Goal: Information Seeking & Learning: Find specific fact

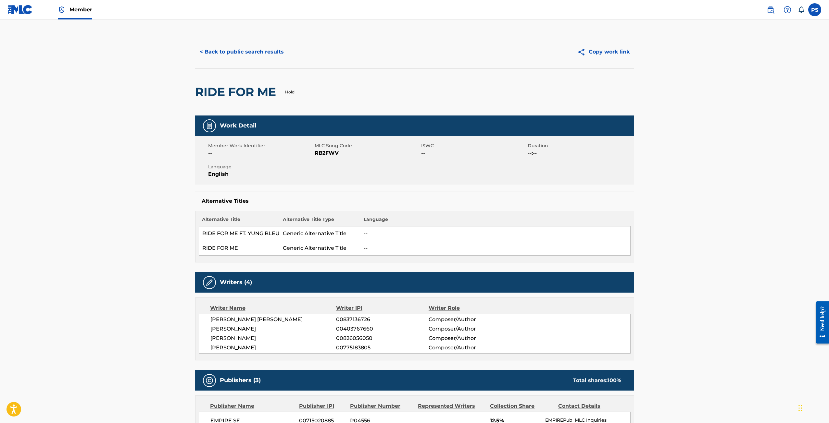
click at [240, 48] on button "< Back to public search results" at bounding box center [241, 52] width 93 height 16
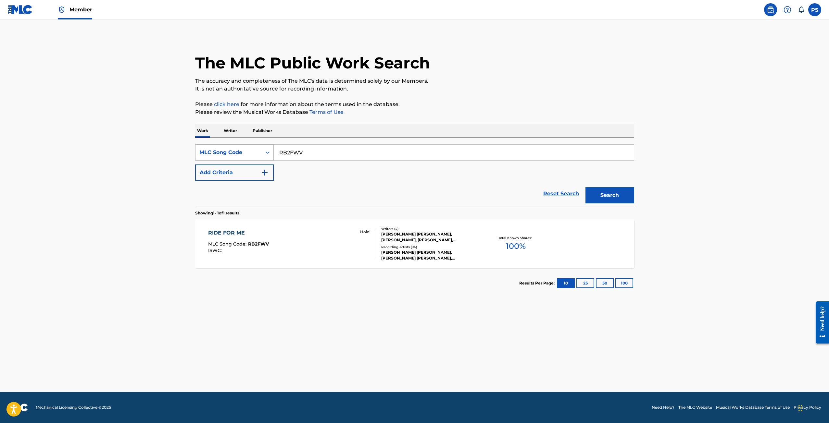
click at [248, 153] on div "MLC Song Code" at bounding box center [228, 153] width 58 height 8
click at [22, 6] on img at bounding box center [20, 9] width 25 height 9
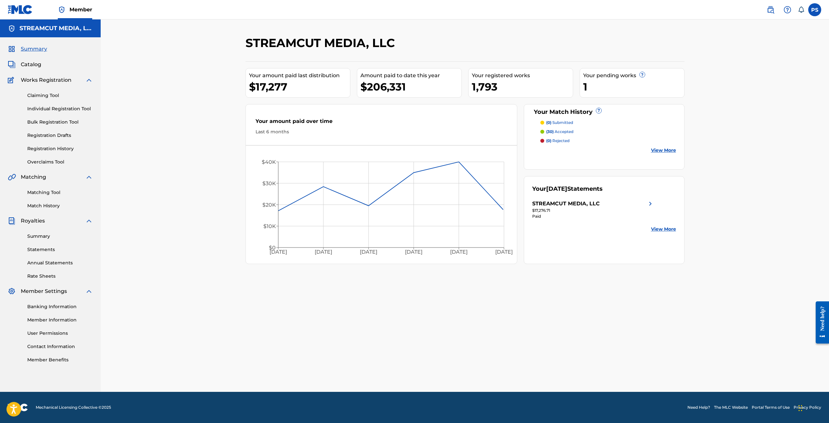
click at [34, 69] on div "Summary Catalog Works Registration Claiming Tool Individual Registration Tool B…" at bounding box center [50, 204] width 101 height 334
click at [35, 67] on span "Catalog" at bounding box center [31, 65] width 20 height 8
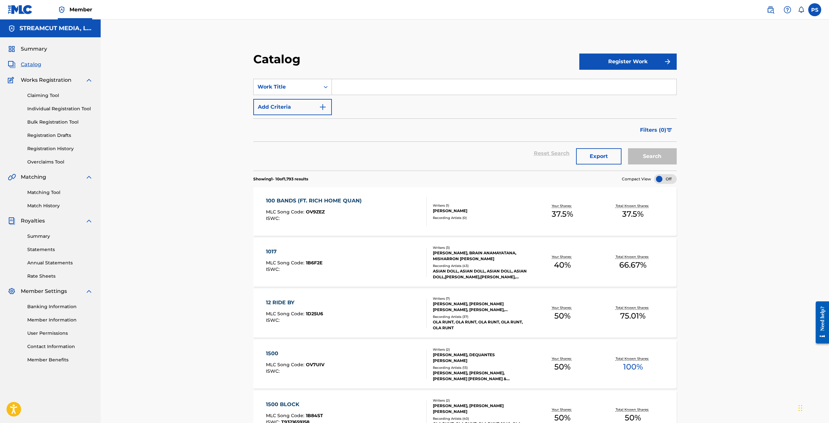
scroll to position [2, 0]
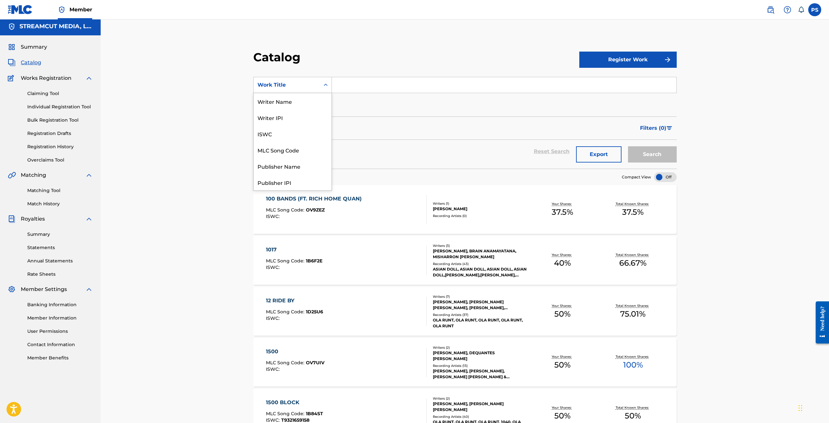
click at [298, 87] on div "Work Title" at bounding box center [286, 85] width 58 height 8
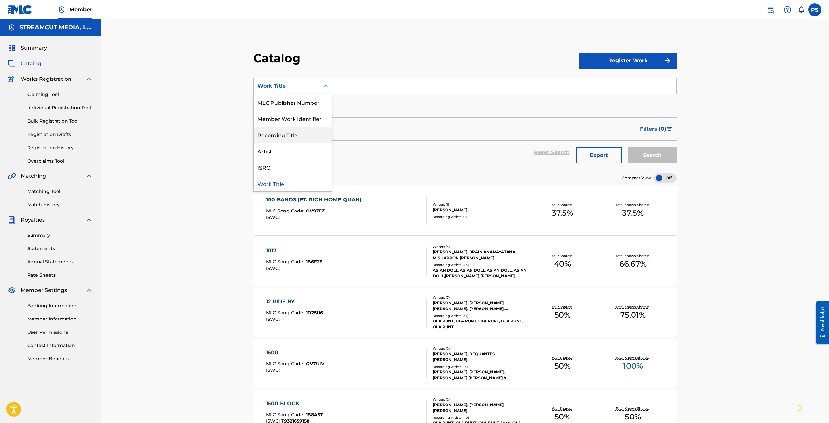
click at [269, 141] on div "Recording Title" at bounding box center [293, 135] width 78 height 16
click at [364, 85] on input "Search Form" at bounding box center [504, 86] width 344 height 16
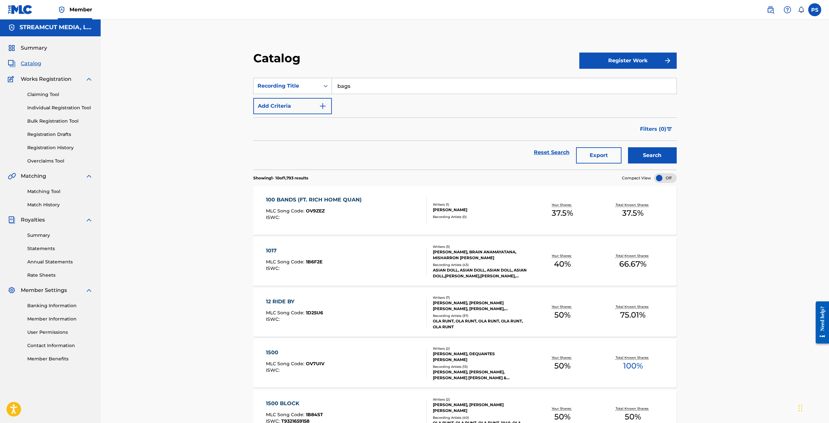
type input "bags"
click at [628, 147] on button "Search" at bounding box center [652, 155] width 49 height 16
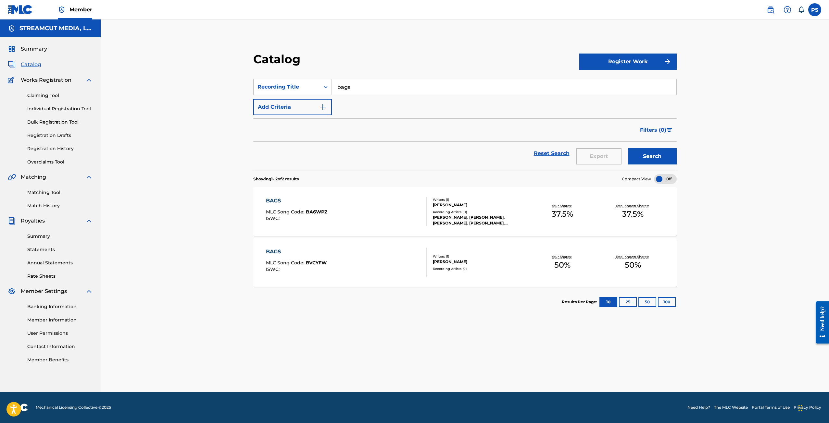
click at [461, 217] on div "[PERSON_NAME], [PERSON_NAME], [PERSON_NAME], [PERSON_NAME], [PERSON_NAME], [PER…" at bounding box center [480, 221] width 94 height 12
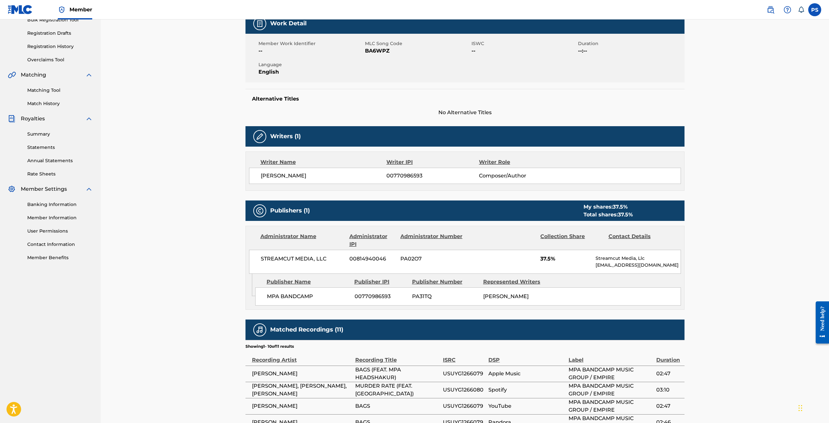
scroll to position [103, 0]
